Goal: Communication & Community: Answer question/provide support

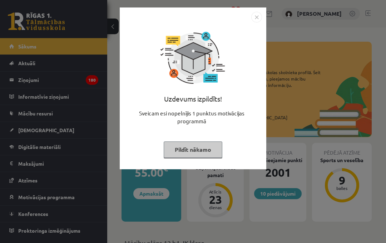
click at [194, 156] on button "Pildīt nākamo" at bounding box center [192, 150] width 59 height 16
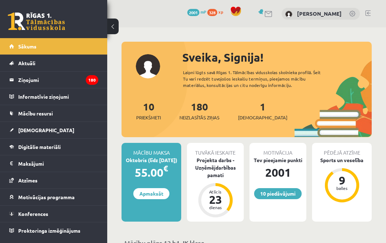
click at [68, 83] on legend "Ziņojumi 180" at bounding box center [58, 80] width 80 height 16
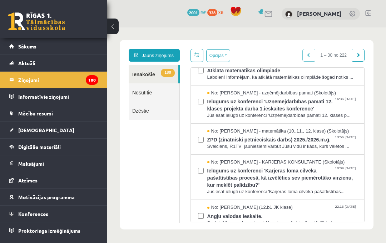
scroll to position [145, 0]
click at [309, 112] on span "Ielūgums uz konferenci 'Uzņēmējdarbības pamati 12. klases projekta darba 1.iesk…" at bounding box center [282, 104] width 150 height 16
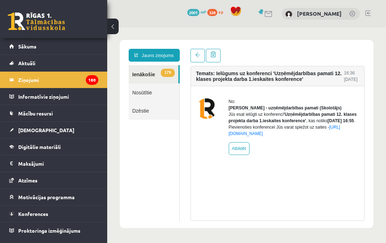
scroll to position [0, 0]
click at [173, 50] on link "Jauns ziņojums" at bounding box center [154, 55] width 51 height 13
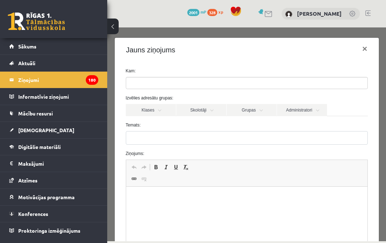
click at [254, 81] on ul at bounding box center [246, 82] width 241 height 11
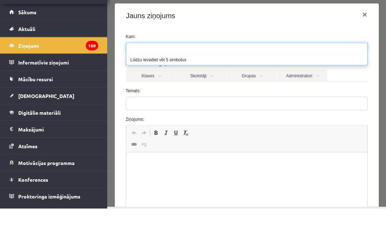
click at [157, 81] on link "Klases" at bounding box center [151, 76] width 50 height 12
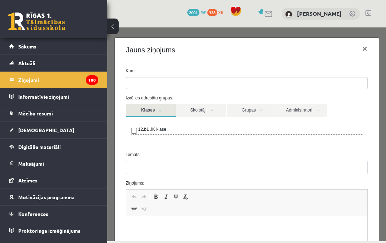
click at [163, 111] on link "Klases" at bounding box center [151, 110] width 50 height 13
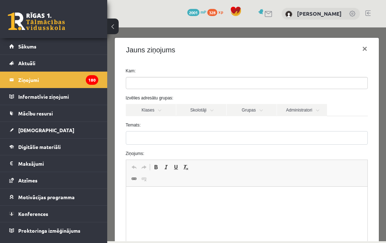
click at [209, 110] on link "Skolotāji" at bounding box center [201, 110] width 50 height 12
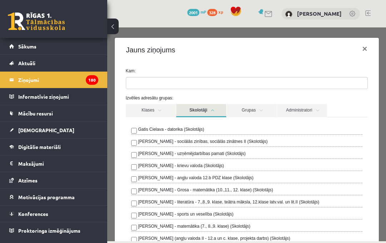
click at [243, 151] on label "[PERSON_NAME] - uzņēmējdarbības pamati (Skolotājs)" at bounding box center [191, 154] width 107 height 6
click at [257, 105] on link "Grupas" at bounding box center [251, 110] width 50 height 13
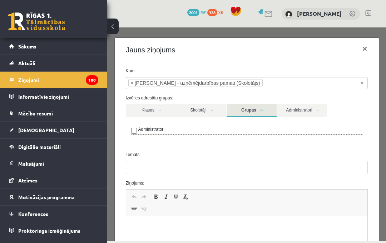
click at [259, 113] on link "Grupas" at bounding box center [251, 110] width 50 height 13
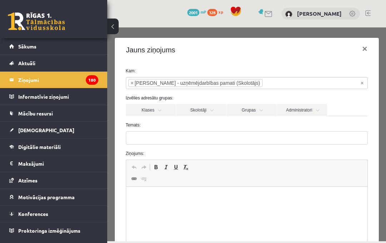
click at [313, 112] on link "Administratori" at bounding box center [302, 110] width 50 height 12
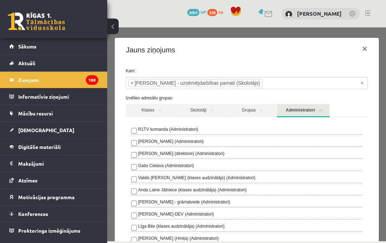
click at [317, 106] on link "Administratori" at bounding box center [303, 110] width 52 height 13
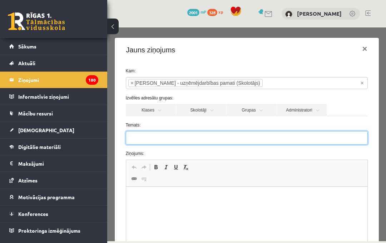
click at [296, 145] on input "Temats:" at bounding box center [247, 138] width 242 height 14
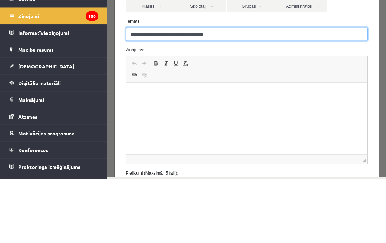
scroll to position [43, 0]
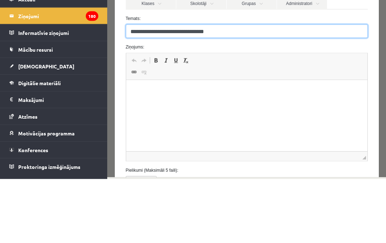
type input "**********"
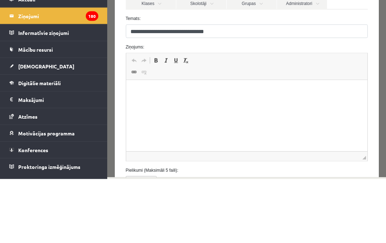
click at [259, 94] on p "Rich Text Editor, wiswyg-editor-47433988885920-1759998745-17" at bounding box center [246, 90] width 227 height 7
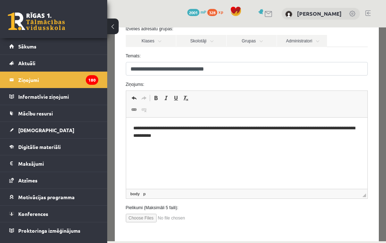
scroll to position [72, 0]
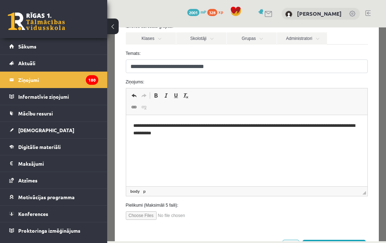
click at [358, 243] on button "[DEMOGRAPHIC_DATA] ziņu" at bounding box center [334, 246] width 64 height 13
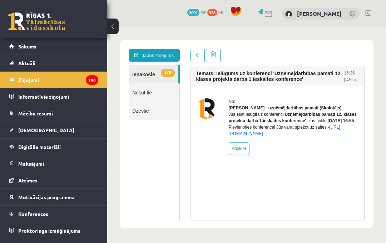
scroll to position [0, 0]
click at [52, 150] on span "Digitālie materiāli" at bounding box center [39, 147] width 42 height 6
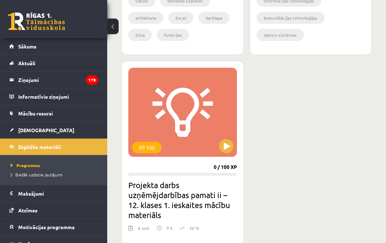
scroll to position [966, 0]
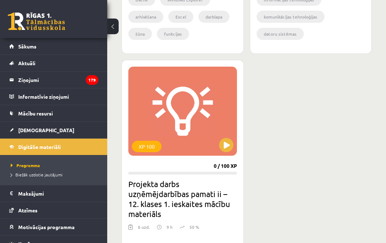
click at [223, 142] on button at bounding box center [226, 145] width 14 height 14
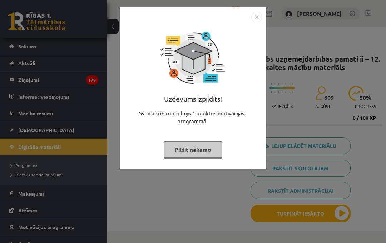
click at [201, 146] on button "Pildīt nākamo" at bounding box center [192, 150] width 59 height 16
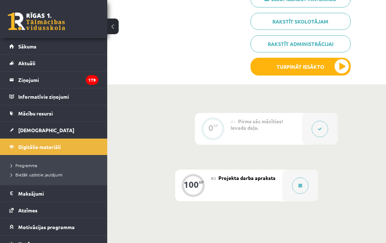
scroll to position [154, 0]
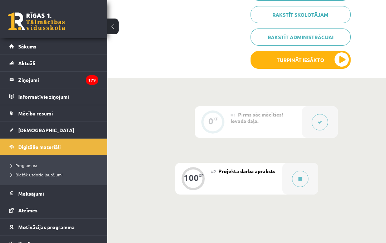
click at [290, 175] on div at bounding box center [300, 179] width 36 height 32
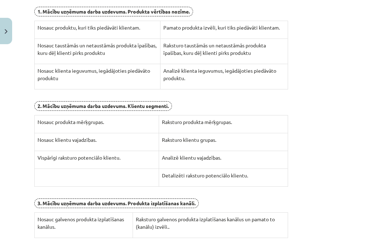
scroll to position [167, 0]
